Goal: Task Accomplishment & Management: Complete application form

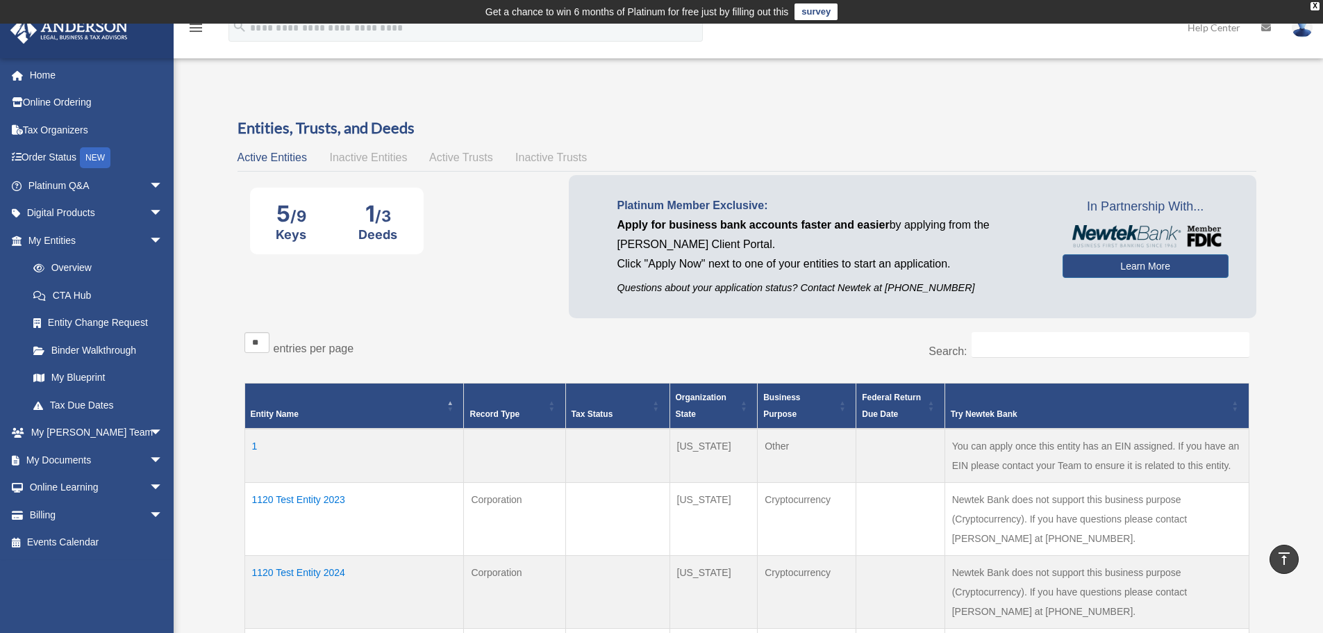
scroll to position [297, 0]
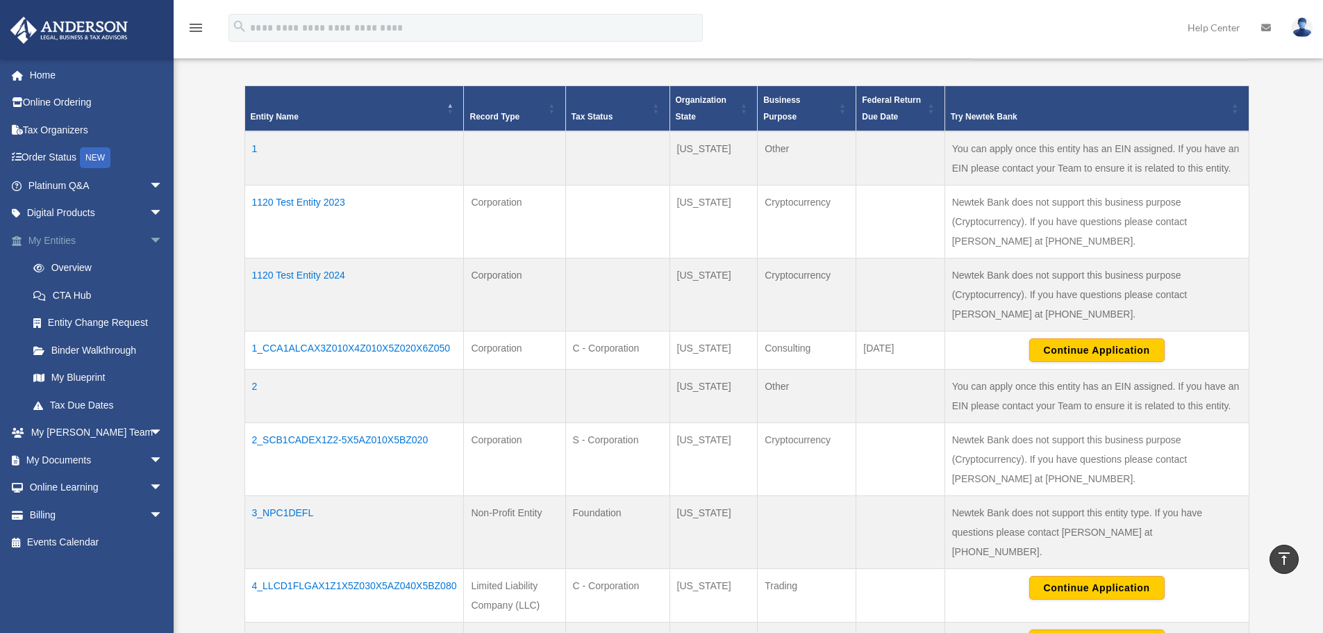
click at [149, 237] on span "arrow_drop_down" at bounding box center [163, 240] width 28 height 28
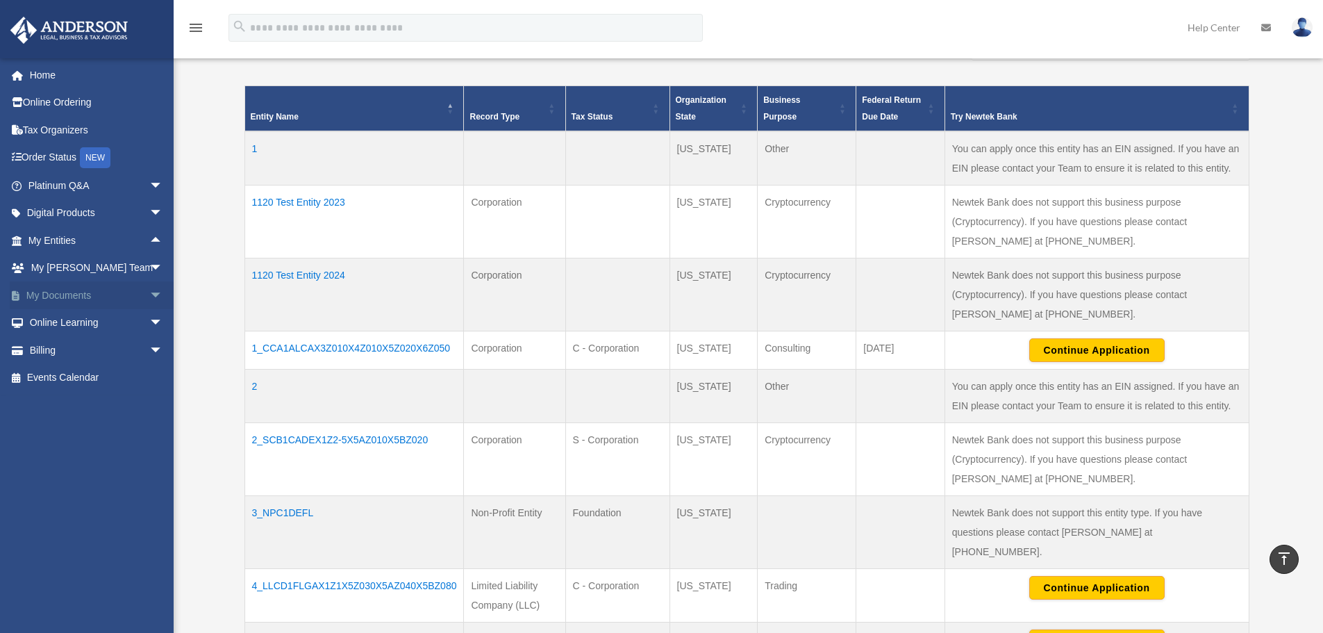
click at [149, 298] on span "arrow_drop_down" at bounding box center [163, 295] width 28 height 28
click at [81, 353] on link "Meeting Minutes" at bounding box center [101, 350] width 165 height 28
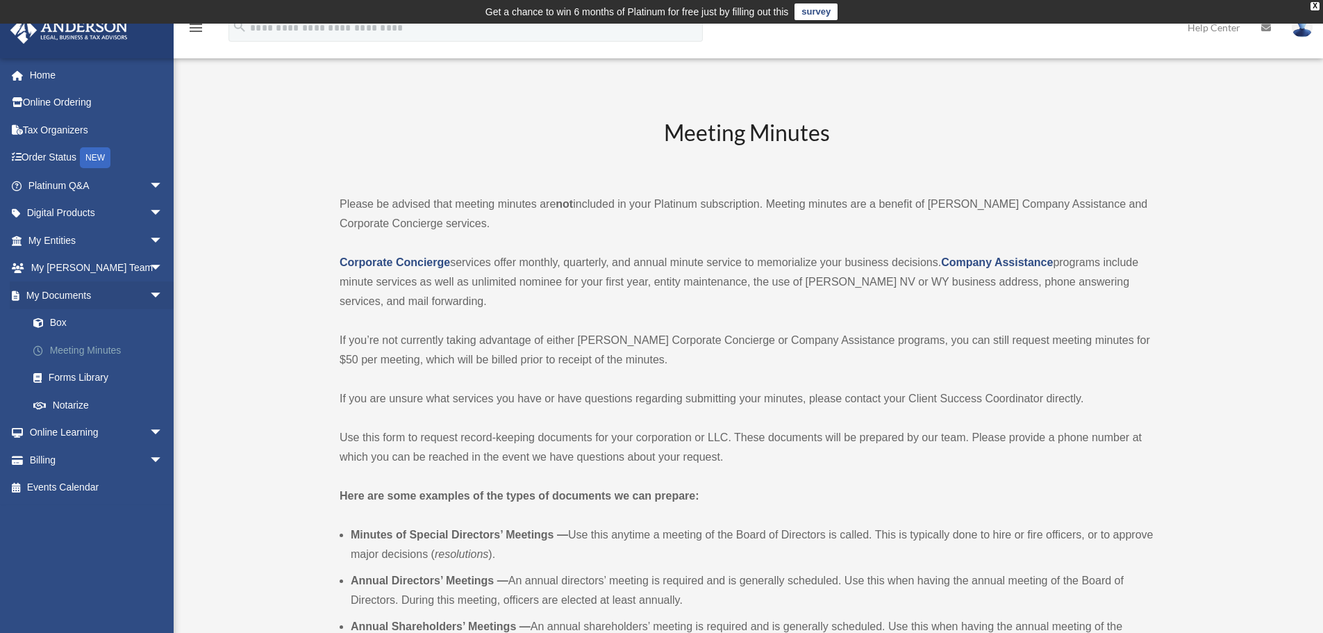
click at [90, 348] on link "Meeting Minutes" at bounding box center [101, 350] width 165 height 28
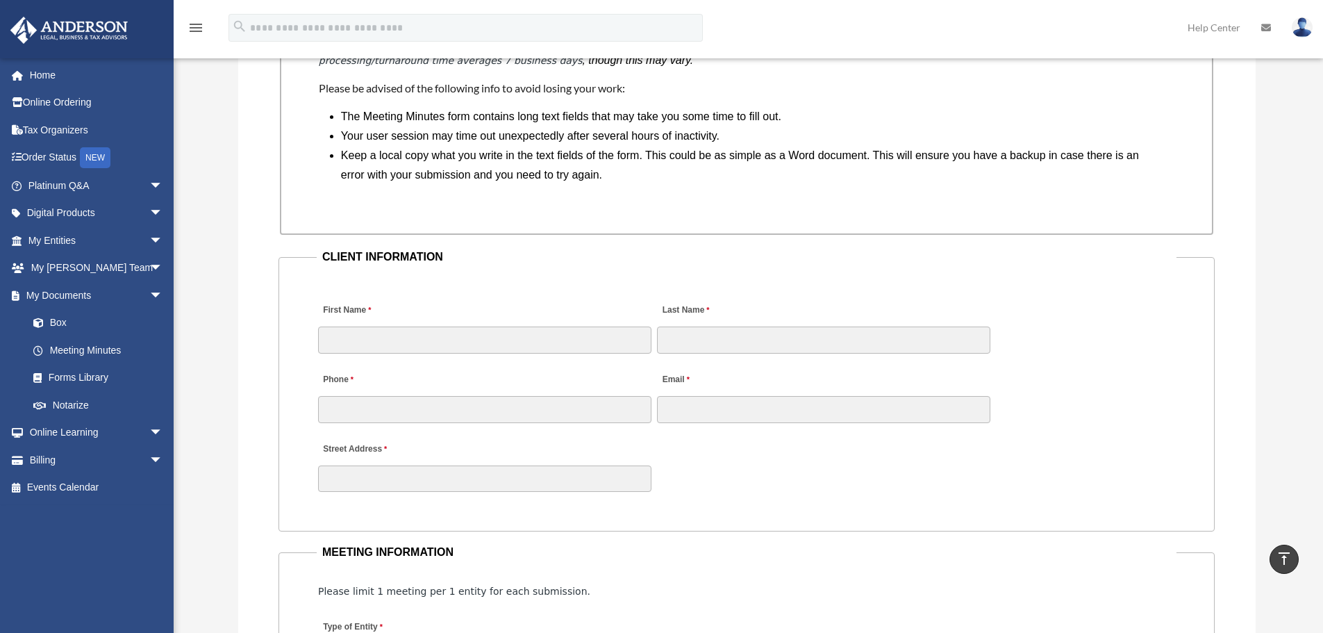
scroll to position [1250, 0]
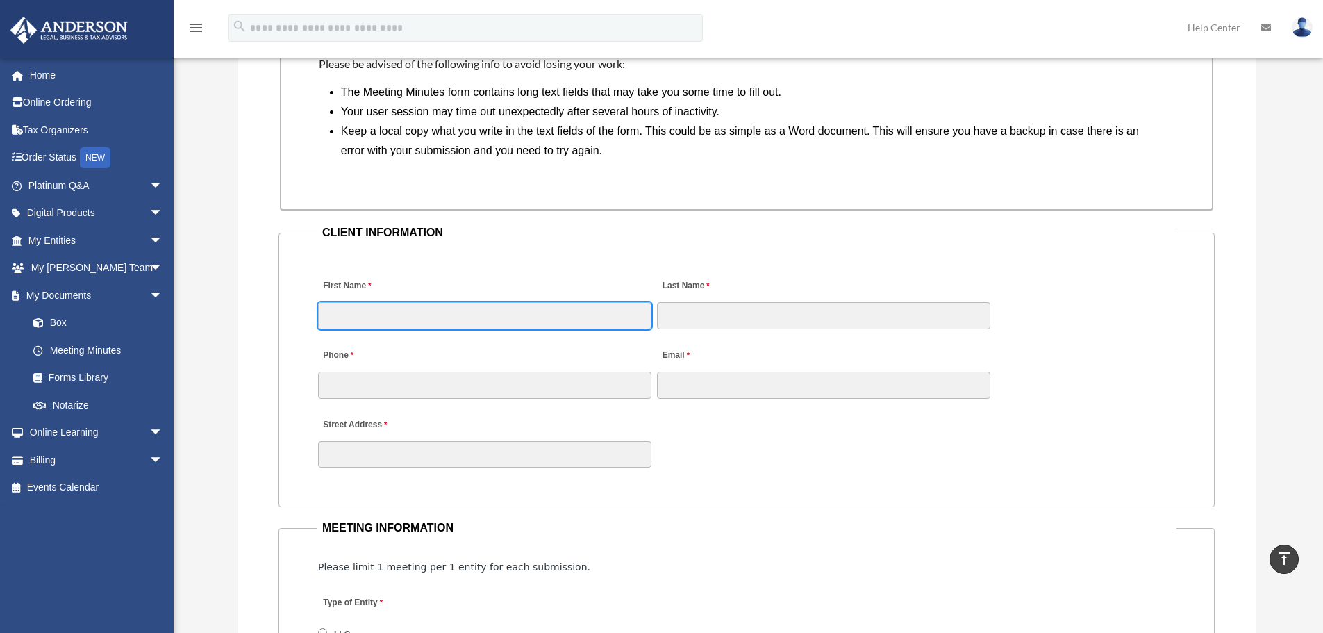
click at [358, 312] on input "First Name" at bounding box center [484, 315] width 333 height 26
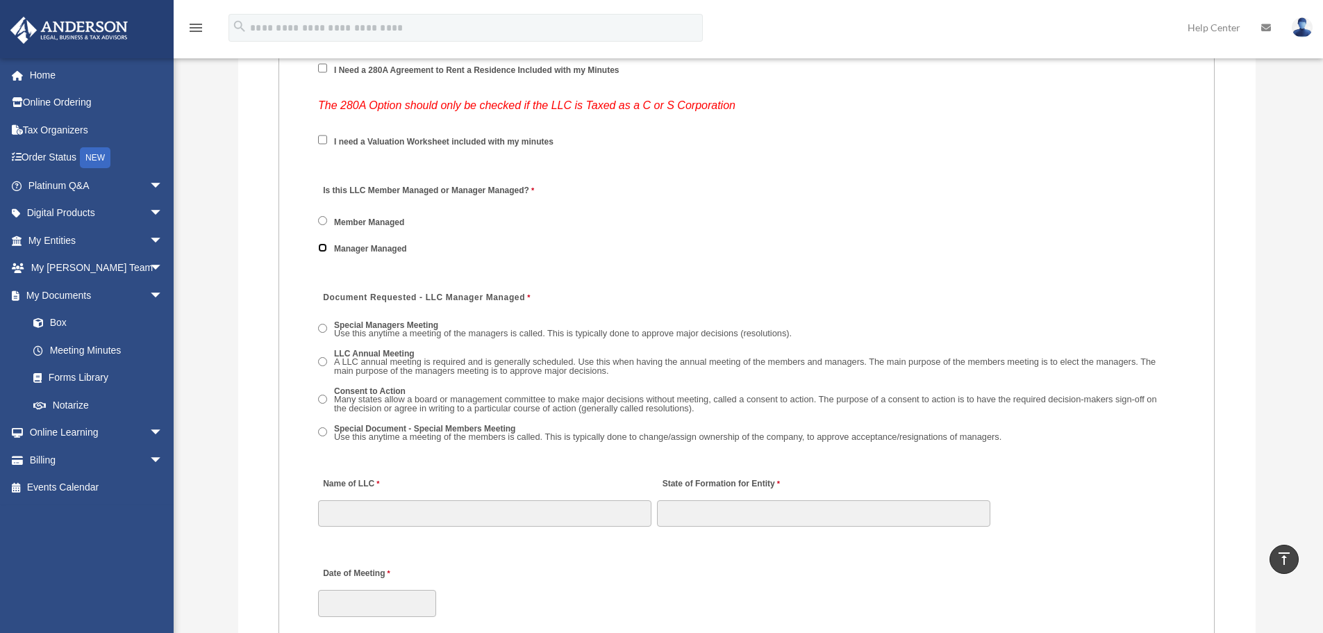
scroll to position [2014, 0]
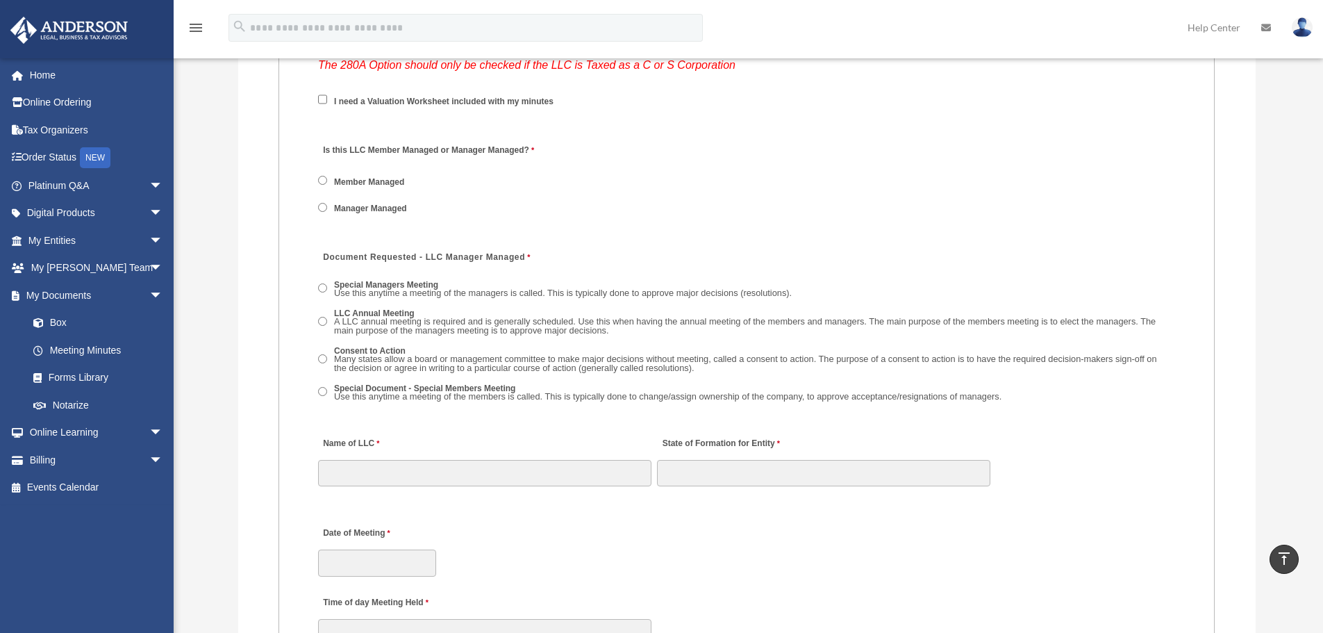
click at [327, 319] on span "LLC Annual Meeting A LLC annual meeting is required and is generally scheduled.…" at bounding box center [746, 323] width 857 height 35
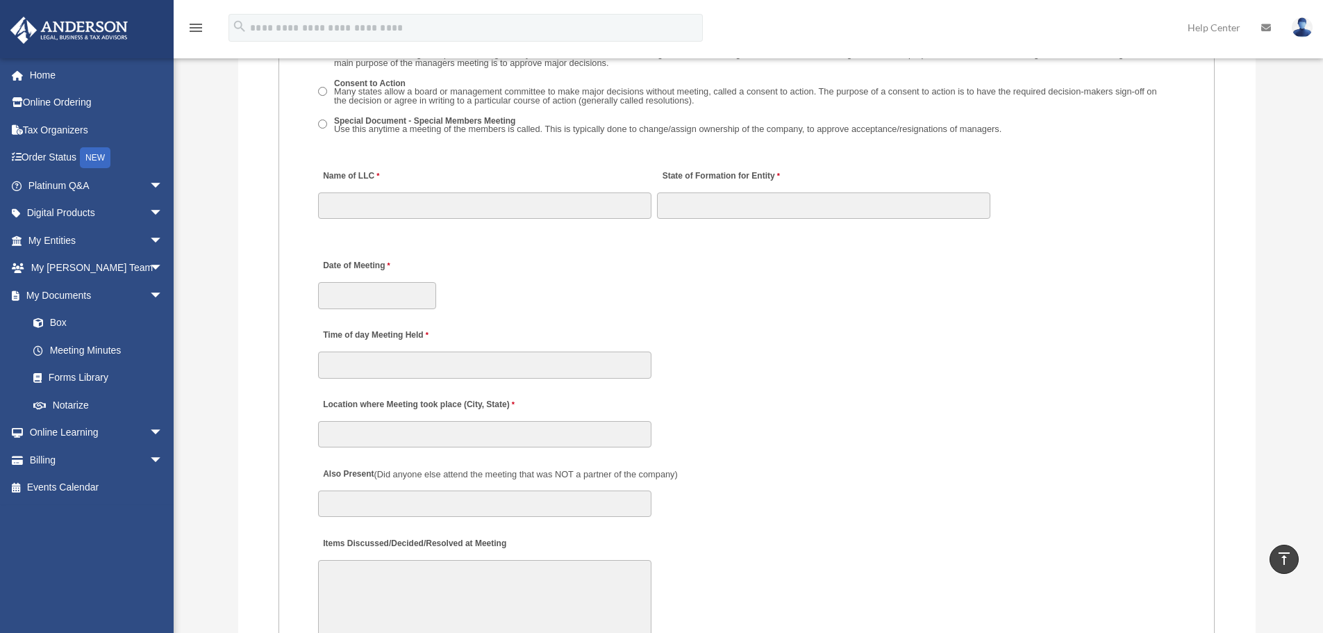
scroll to position [2291, 0]
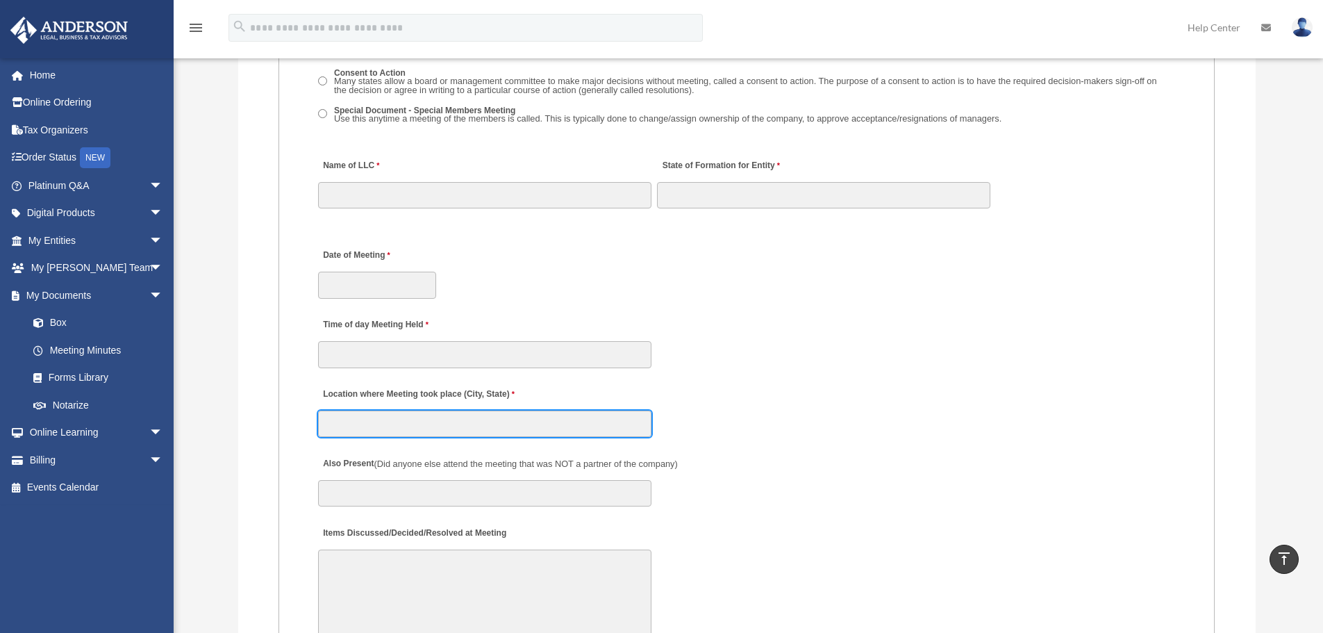
click at [344, 424] on input "Location where Meeting took place (City, State)" at bounding box center [484, 423] width 333 height 26
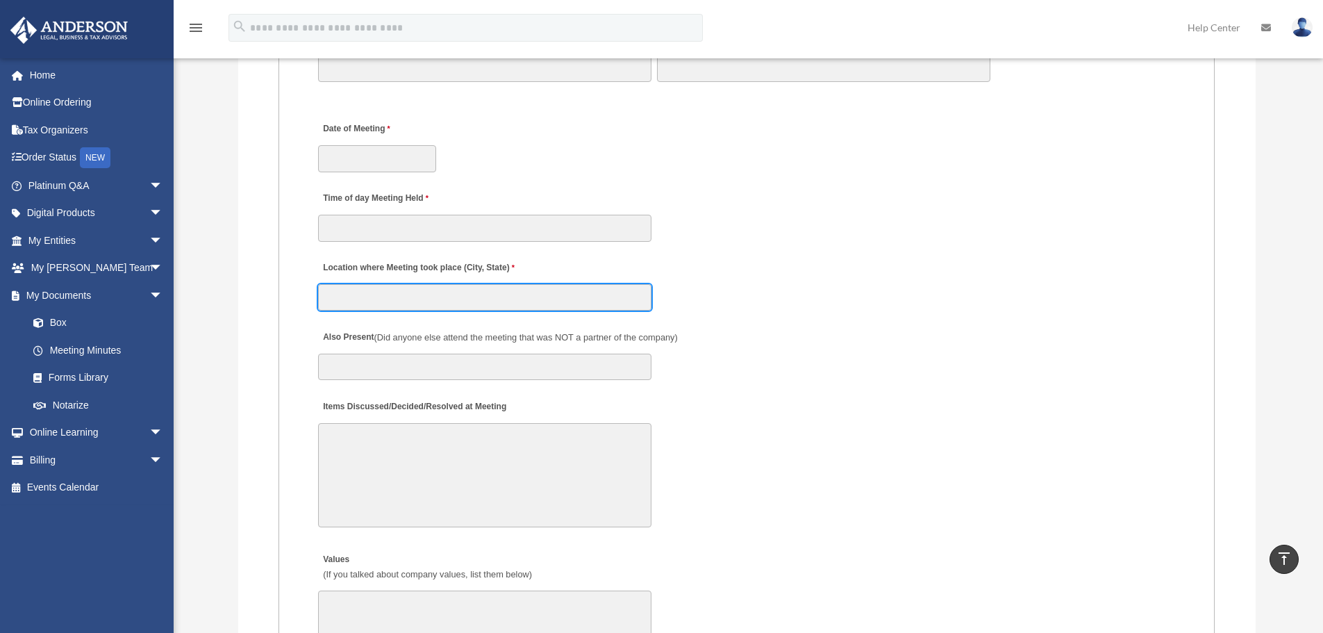
scroll to position [2430, 0]
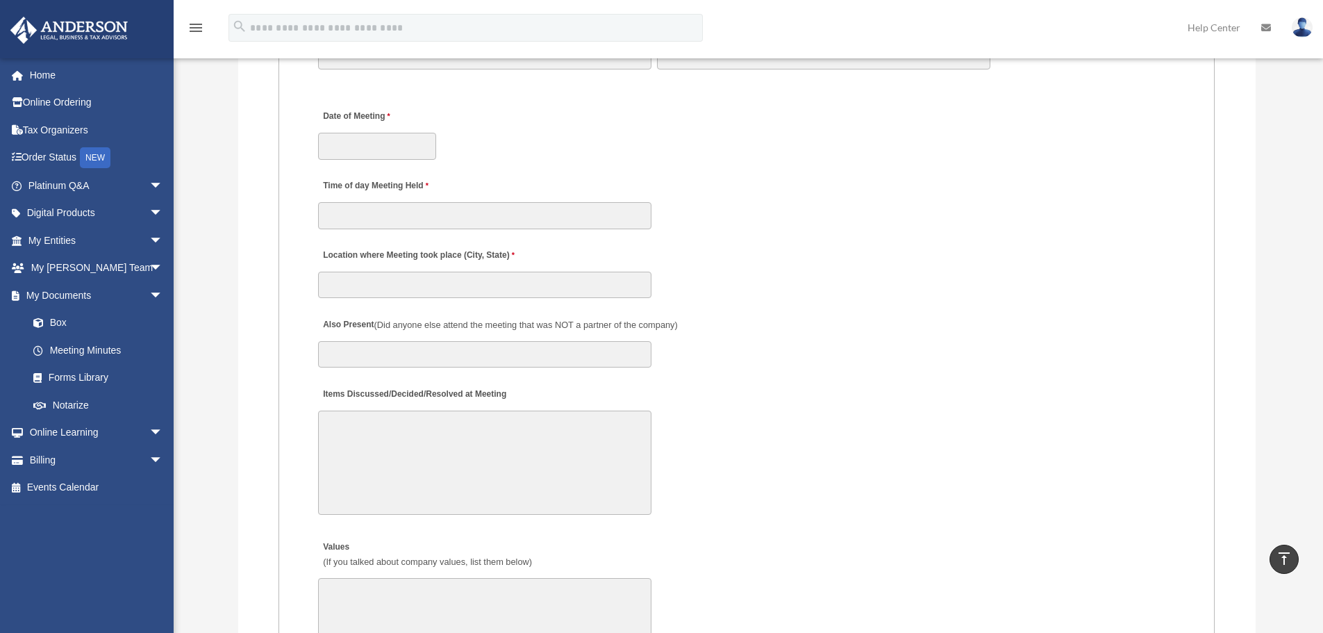
click at [515, 335] on div "Also Present (Did anyone else attend the meeting that was NOT a partner of the …" at bounding box center [747, 338] width 860 height 61
click at [511, 355] on input "Also Present (Did anyone else attend the meeting that was NOT a partner of the …" at bounding box center [484, 354] width 333 height 26
click at [399, 444] on textarea "Items Discussed/Decided/Resolved at Meeting" at bounding box center [484, 462] width 333 height 104
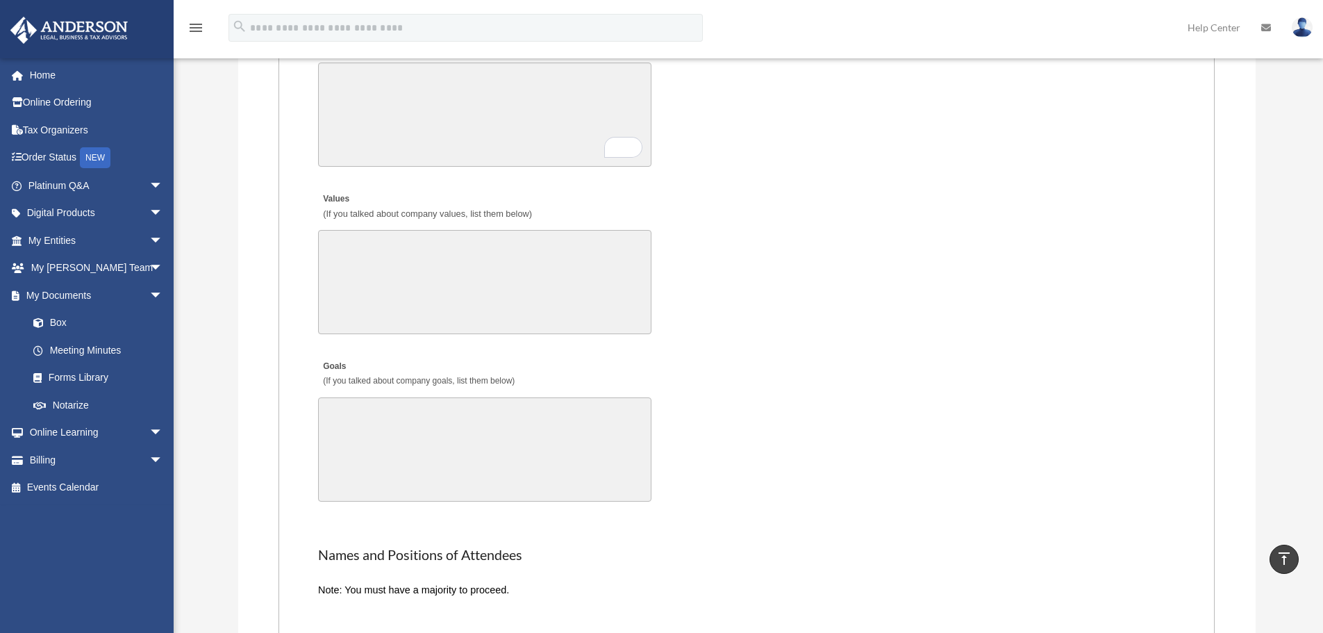
scroll to position [2778, 0]
click at [404, 278] on textarea "Values (If you talked about company values, list them below)" at bounding box center [484, 283] width 333 height 104
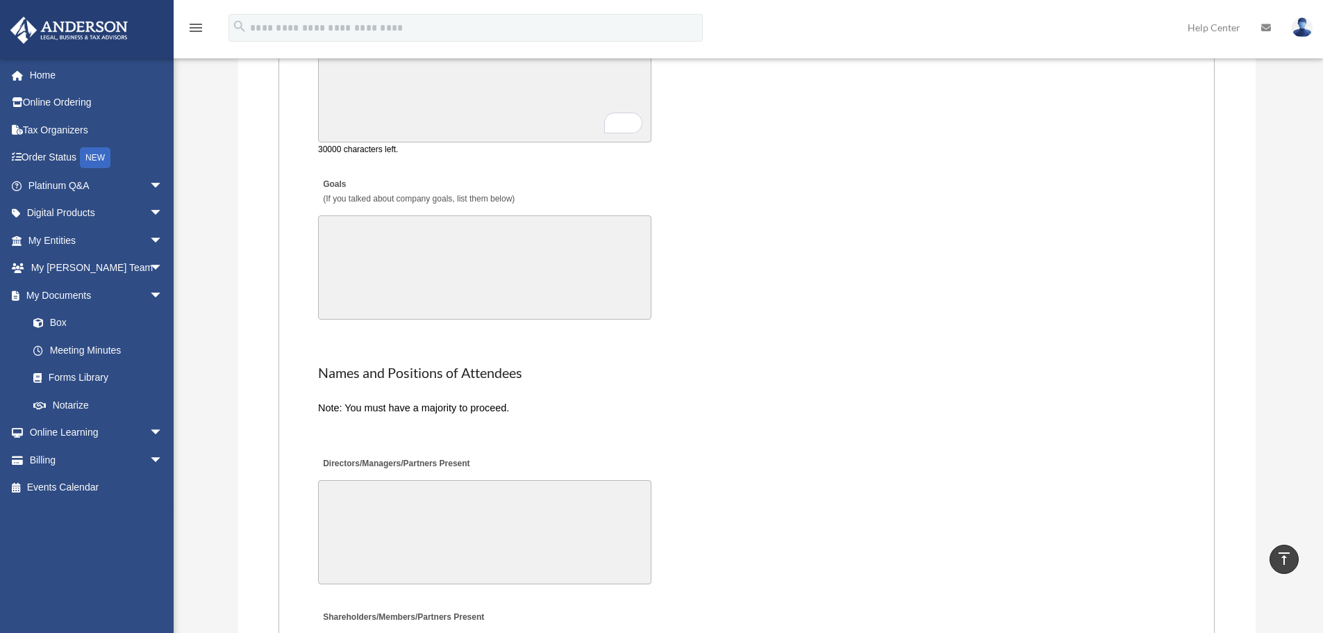
scroll to position [2986, 0]
